Goal: Task Accomplishment & Management: Use online tool/utility

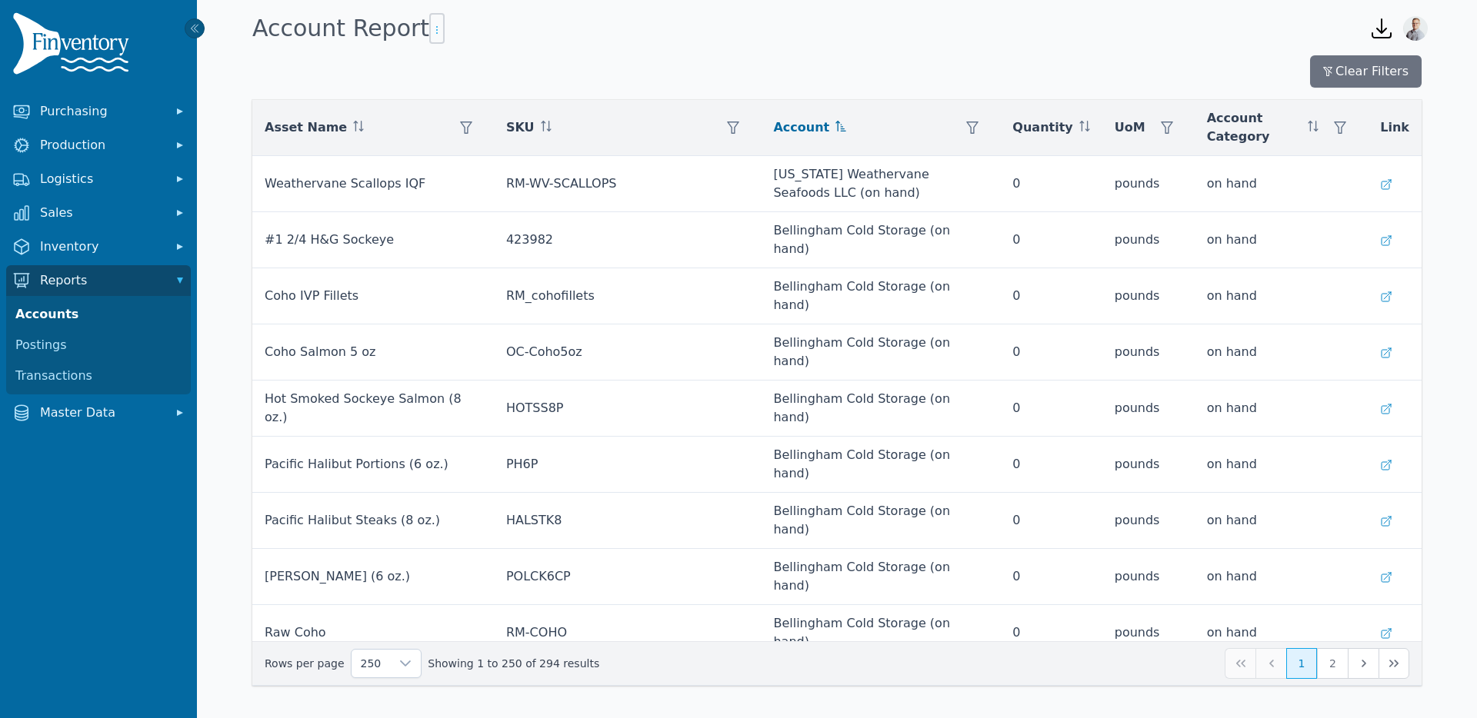
click at [431, 34] on icon "button" at bounding box center [437, 30] width 12 height 12
click at [467, 66] on span "Export .csv" at bounding box center [462, 61] width 88 height 12
